Goal: Obtain resource: Download file/media

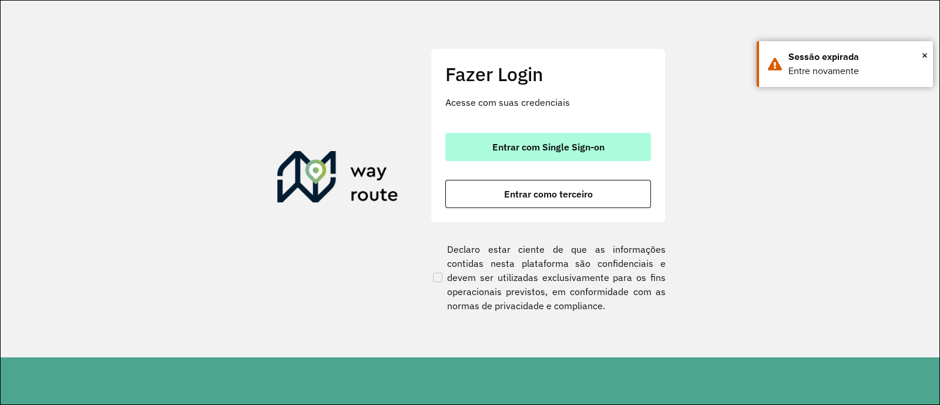
click at [546, 145] on span "Entrar com Single Sign-on" at bounding box center [548, 146] width 112 height 9
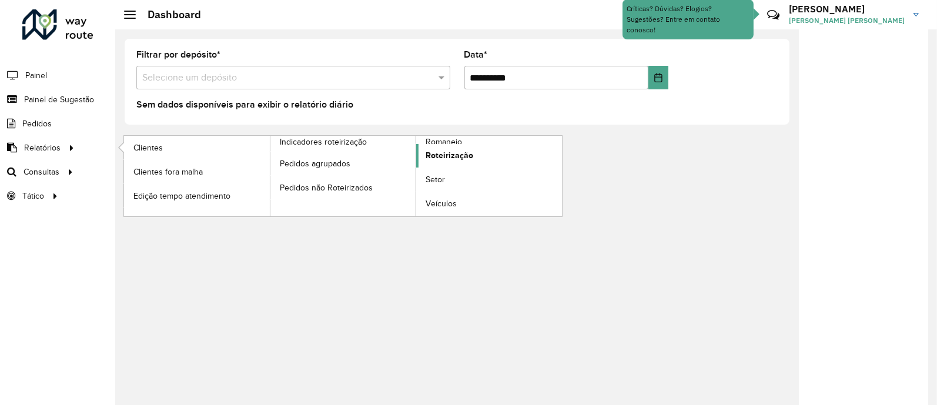
click at [438, 153] on span "Roteirização" at bounding box center [449, 155] width 48 height 12
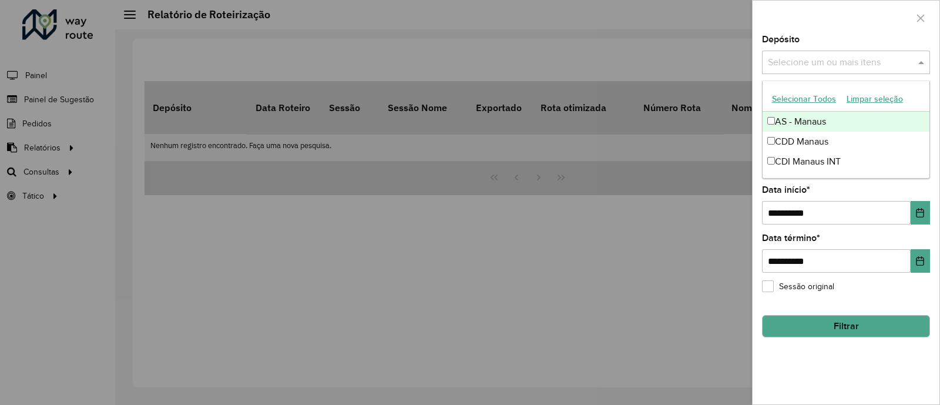
click at [813, 62] on input "text" at bounding box center [840, 63] width 150 height 14
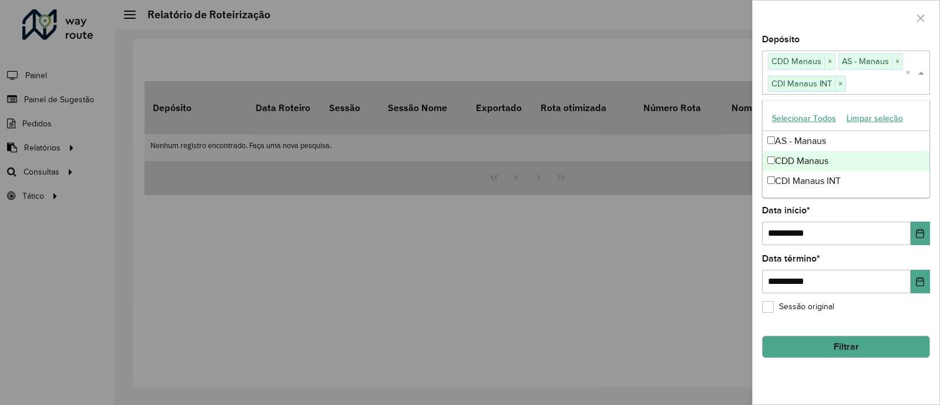
click at [714, 213] on div at bounding box center [470, 202] width 940 height 405
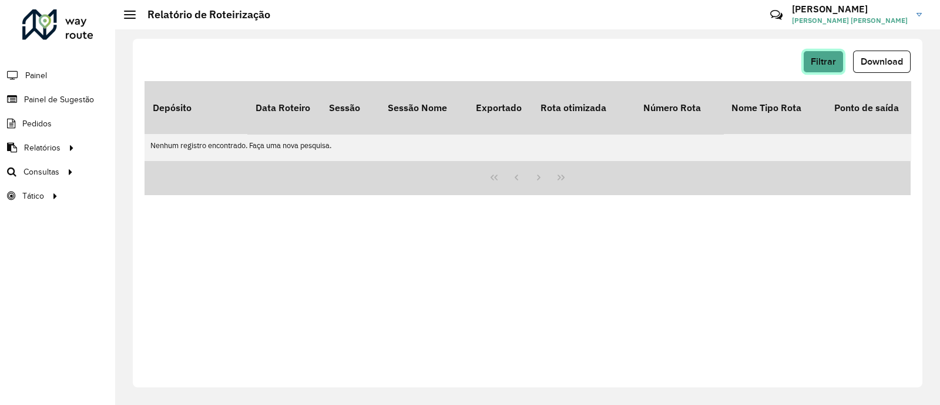
click at [827, 58] on span "Filtrar" at bounding box center [823, 61] width 25 height 10
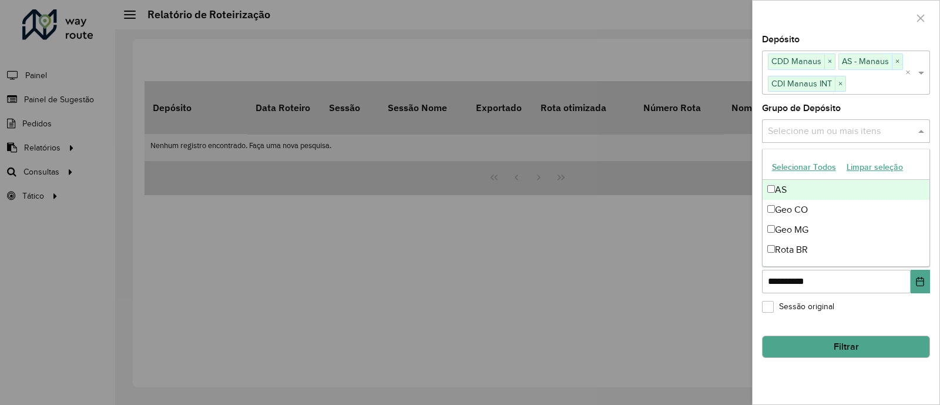
click at [811, 135] on input "text" at bounding box center [840, 131] width 150 height 14
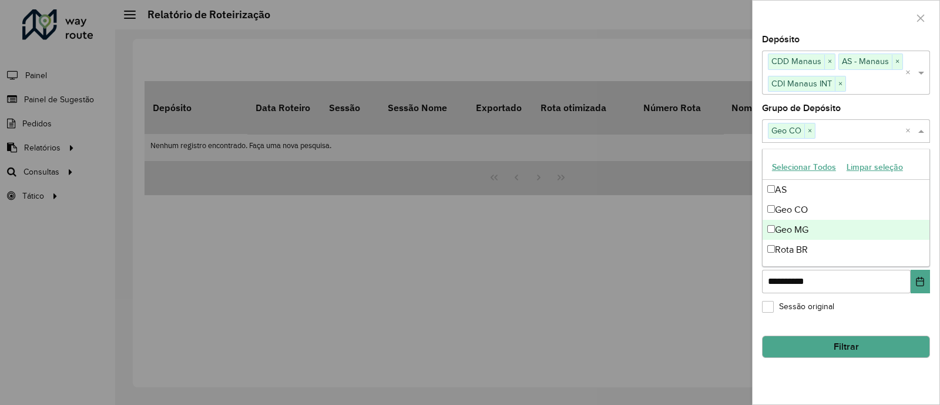
click at [704, 264] on div at bounding box center [470, 202] width 940 height 405
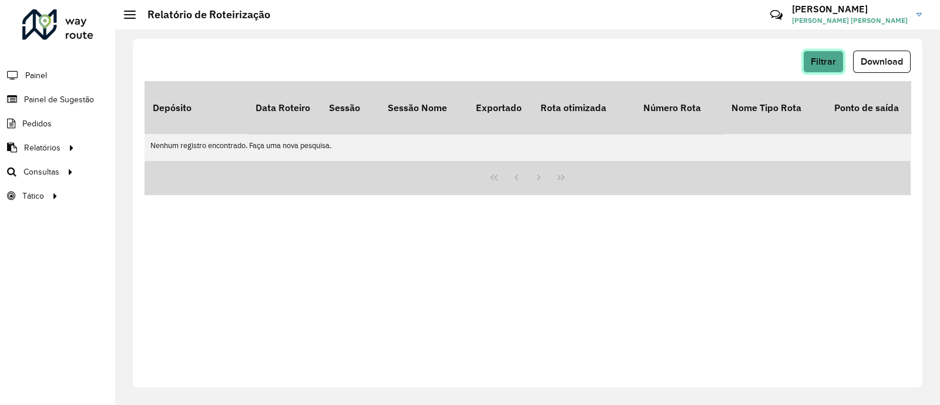
click at [840, 64] on button "Filtrar" at bounding box center [823, 62] width 41 height 22
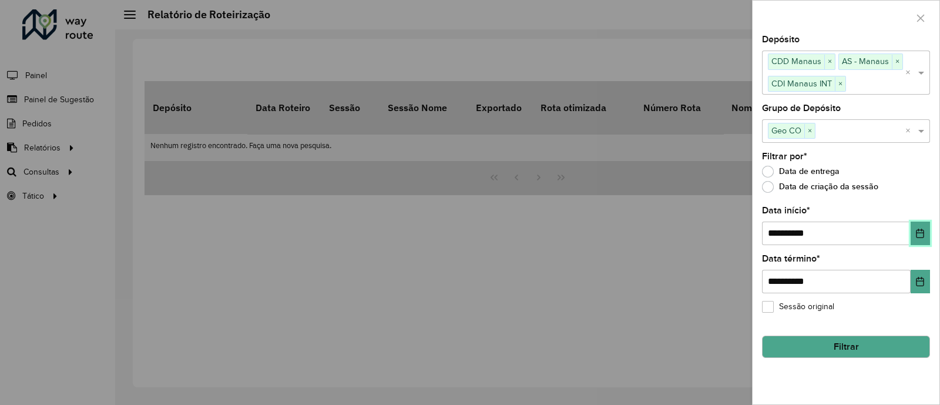
click at [915, 231] on icon "Choose Date" at bounding box center [919, 233] width 9 height 9
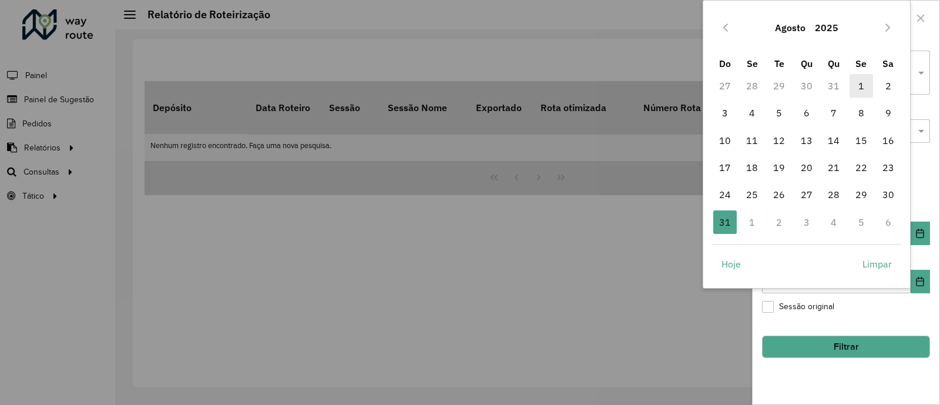
click at [854, 85] on span "1" at bounding box center [862, 86] width 24 height 24
type input "**********"
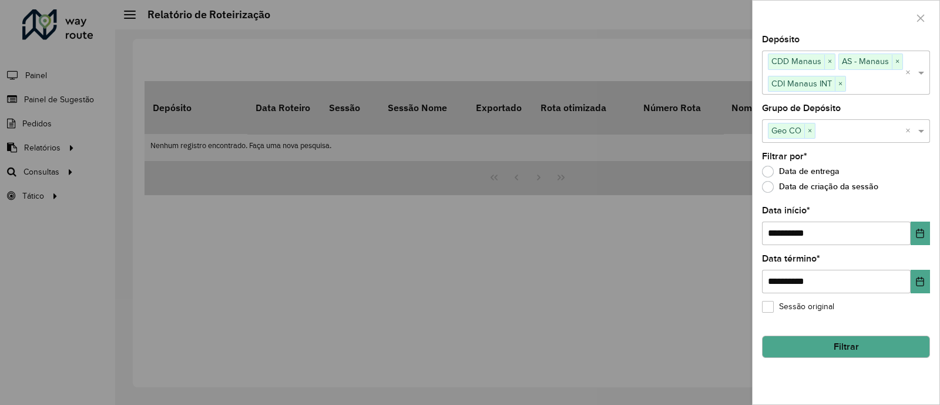
click at [696, 304] on div at bounding box center [470, 202] width 940 height 405
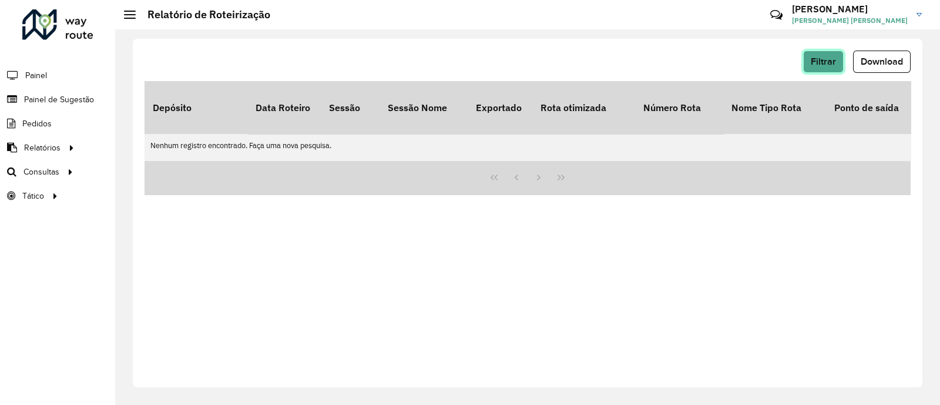
click at [811, 66] on span "Filtrar" at bounding box center [823, 61] width 25 height 10
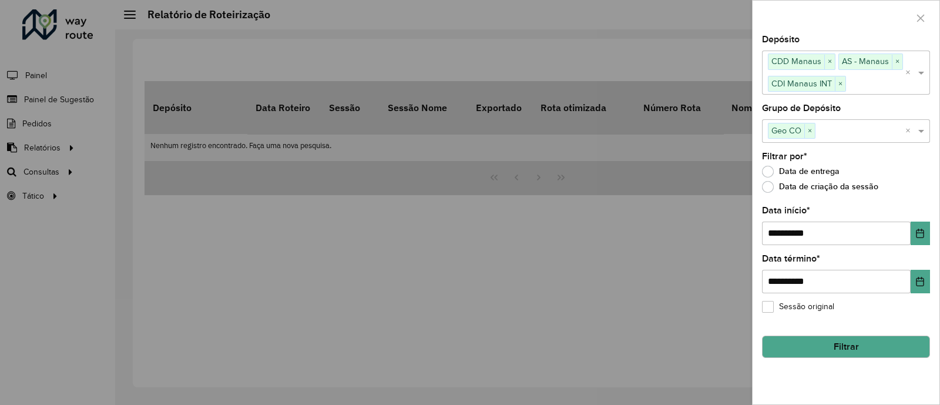
click at [837, 345] on button "Filtrar" at bounding box center [846, 346] width 168 height 22
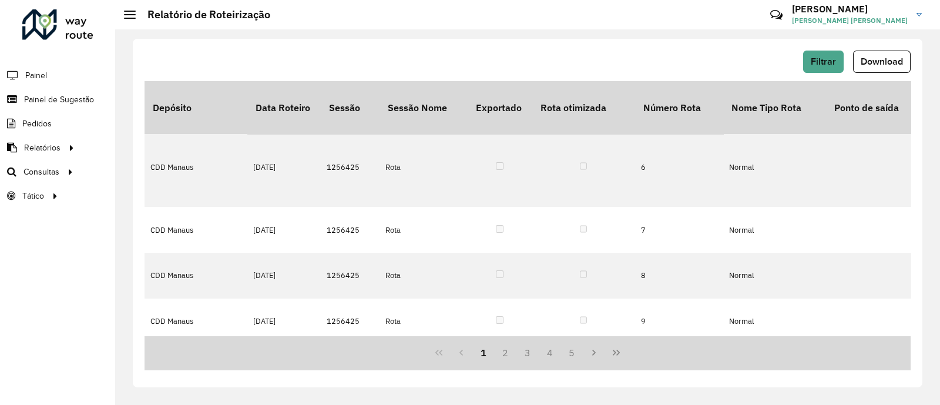
scroll to position [767, 0]
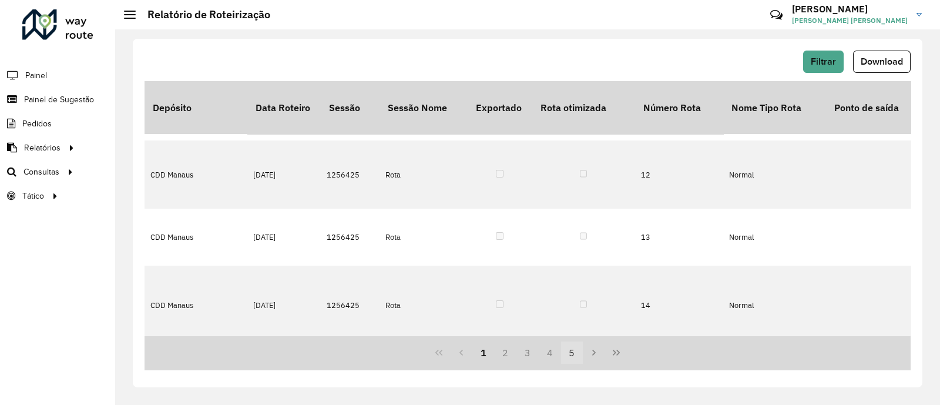
click at [571, 353] on button "5" at bounding box center [572, 352] width 22 height 22
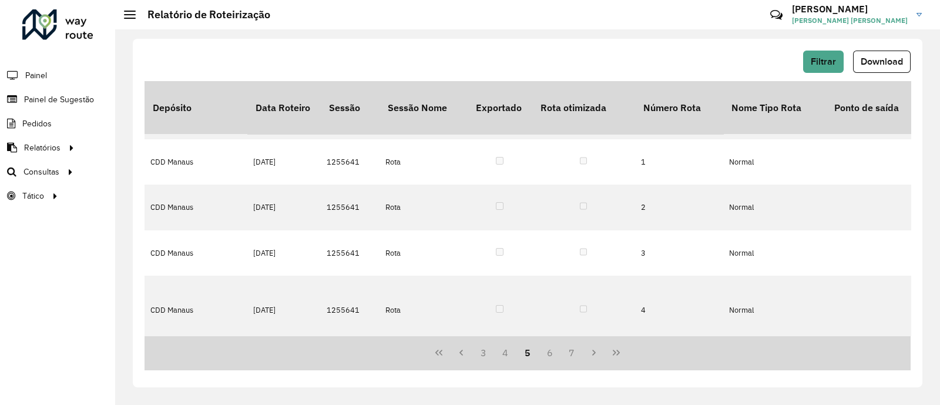
scroll to position [891, 0]
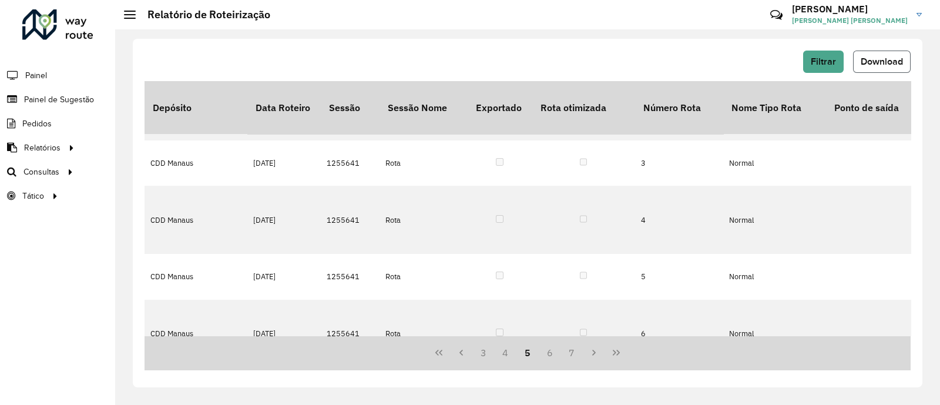
click at [887, 62] on span "Download" at bounding box center [882, 61] width 42 height 10
